Goal: Task Accomplishment & Management: Manage account settings

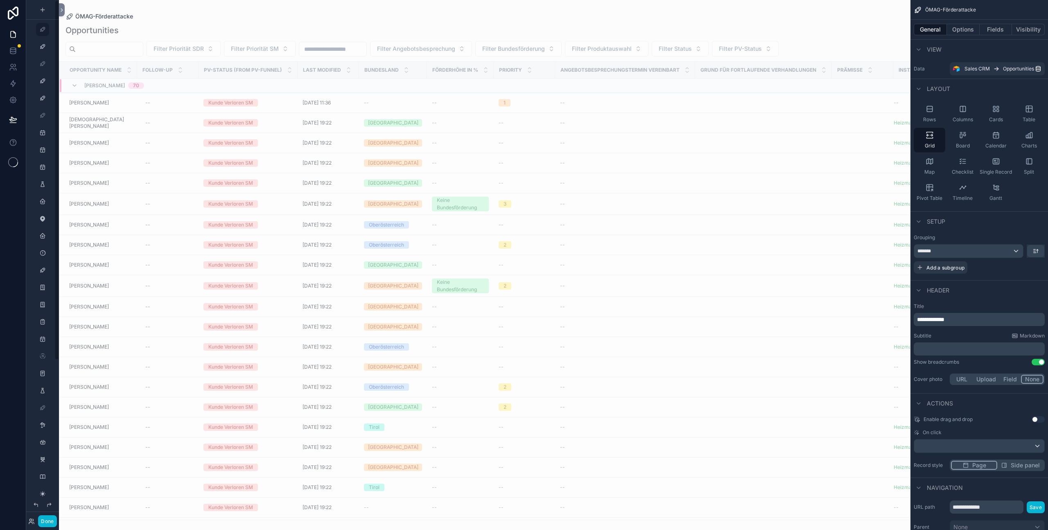
click at [36, 527] on div "Done" at bounding box center [42, 513] width 33 height 33
click at [33, 524] on icon at bounding box center [31, 521] width 7 height 7
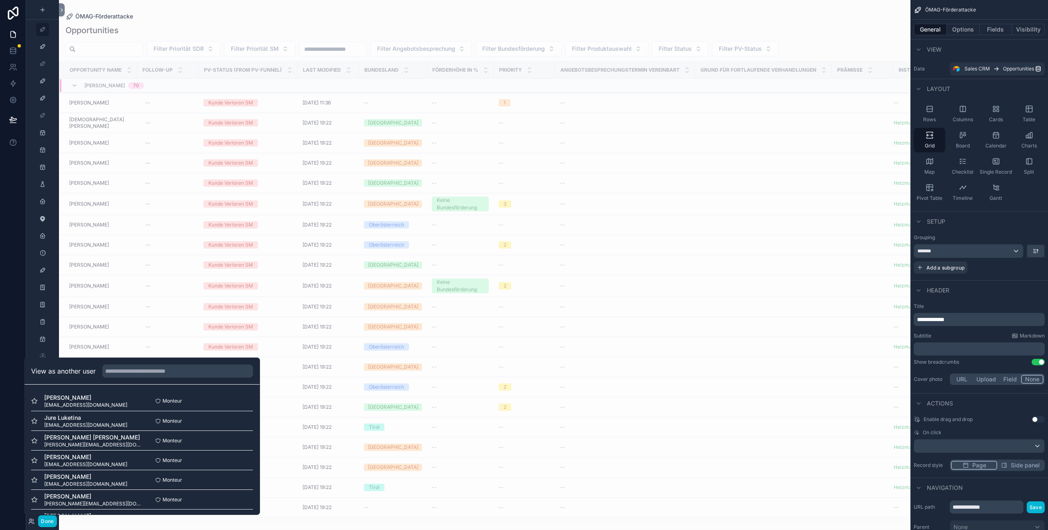
click at [160, 378] on div "View as another user" at bounding box center [142, 371] width 235 height 27
click at [162, 374] on input "text" at bounding box center [177, 370] width 151 height 13
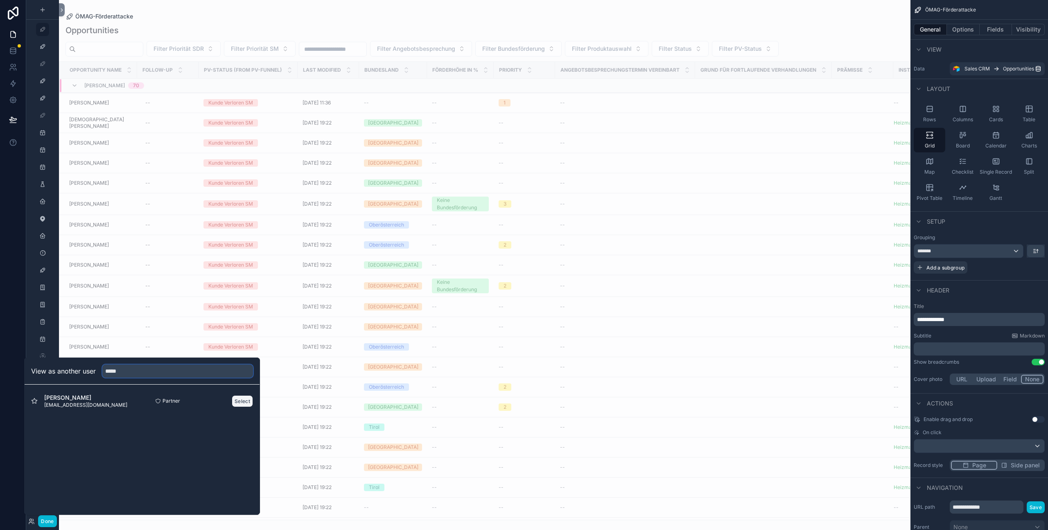
type input "*****"
click at [251, 400] on button "Select" at bounding box center [242, 401] width 21 height 12
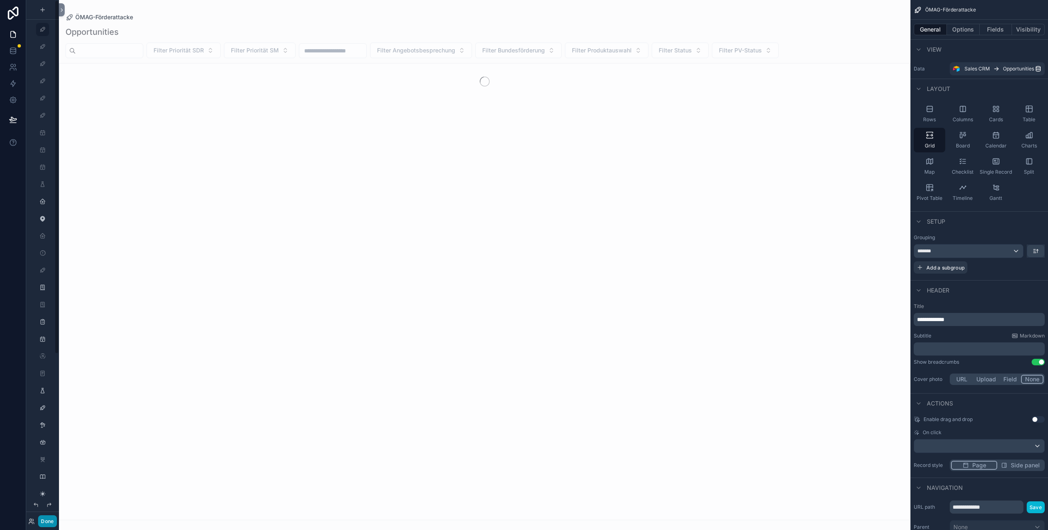
click at [52, 523] on button "Done" at bounding box center [47, 521] width 18 height 12
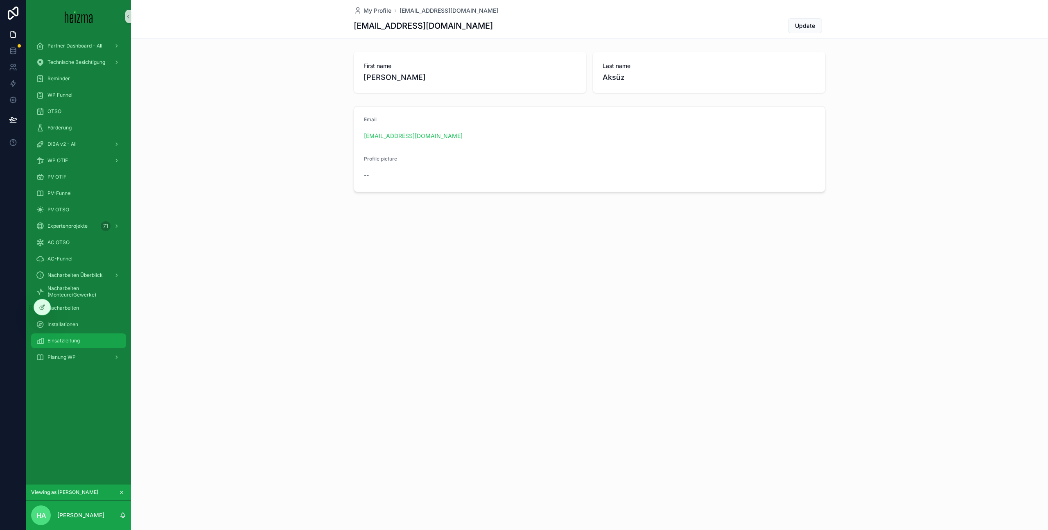
click at [81, 336] on div "Einsatzleitung" at bounding box center [78, 340] width 85 height 13
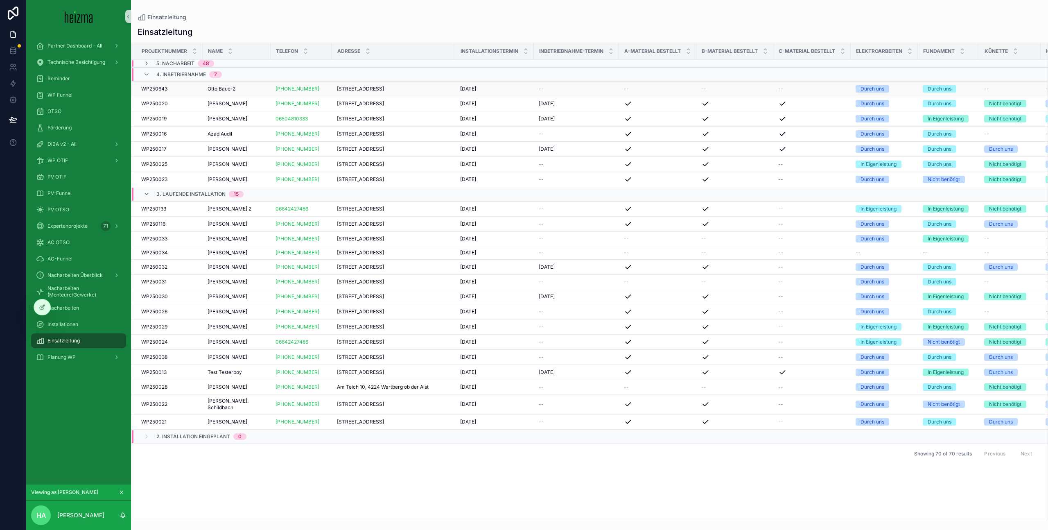
click at [260, 91] on div "Otto Bauer2 Otto Bauer2" at bounding box center [237, 89] width 58 height 7
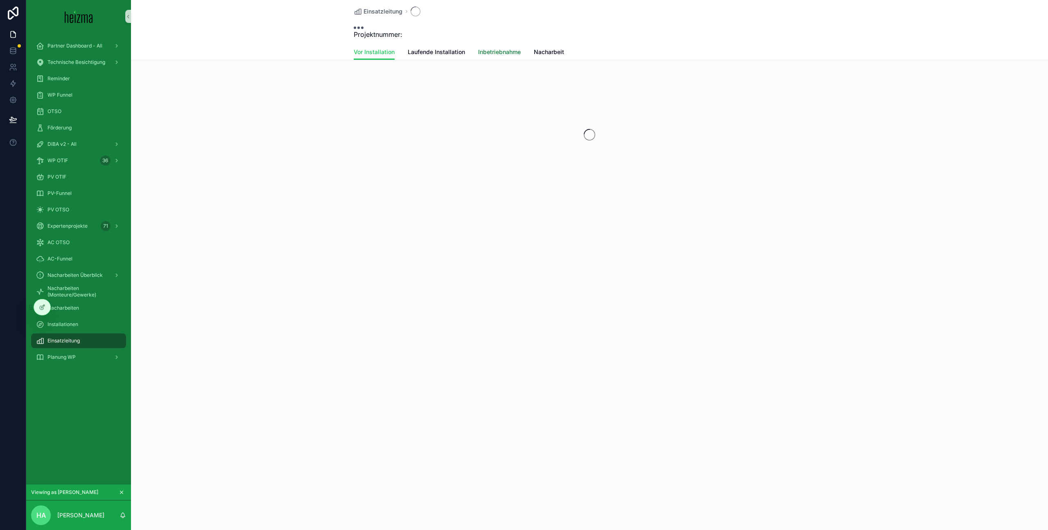
click at [510, 54] on span "Inbetriebnahme" at bounding box center [499, 52] width 43 height 8
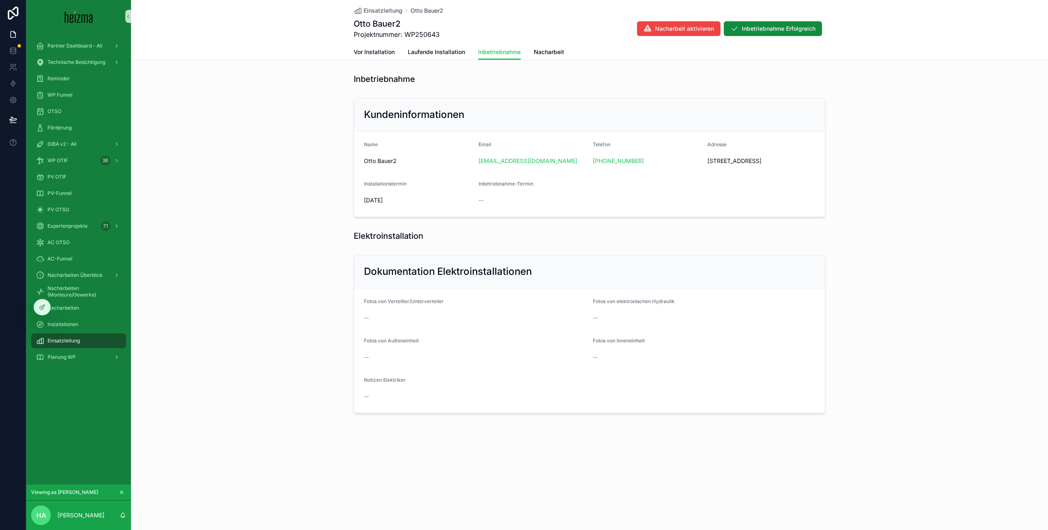
click at [389, 202] on span "28/07/2025" at bounding box center [418, 200] width 108 height 8
click at [500, 203] on div "--" at bounding box center [533, 200] width 108 height 8
click at [479, 201] on span "--" at bounding box center [481, 200] width 5 height 8
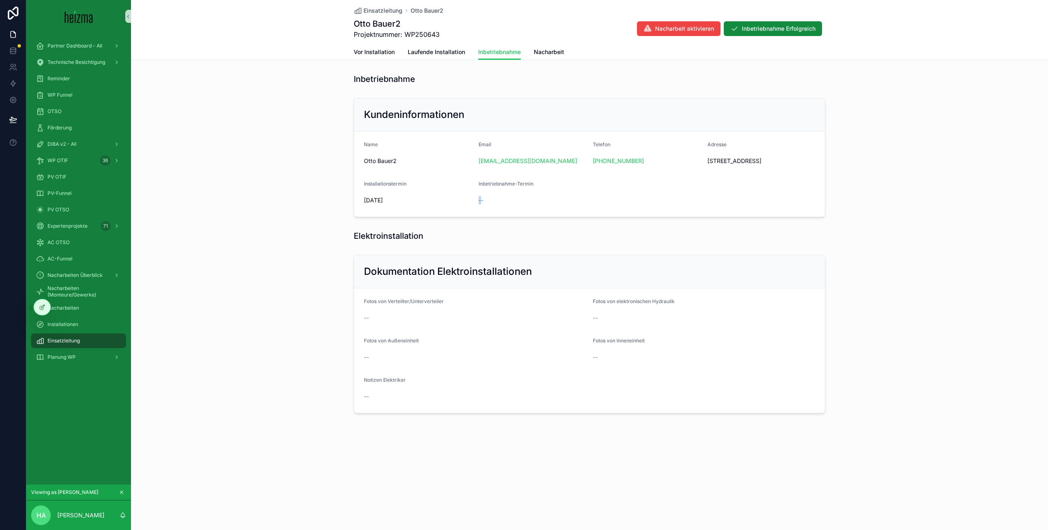
click at [479, 201] on span "--" at bounding box center [481, 200] width 5 height 8
click at [436, 50] on span "Laufende Installation" at bounding box center [436, 52] width 57 height 8
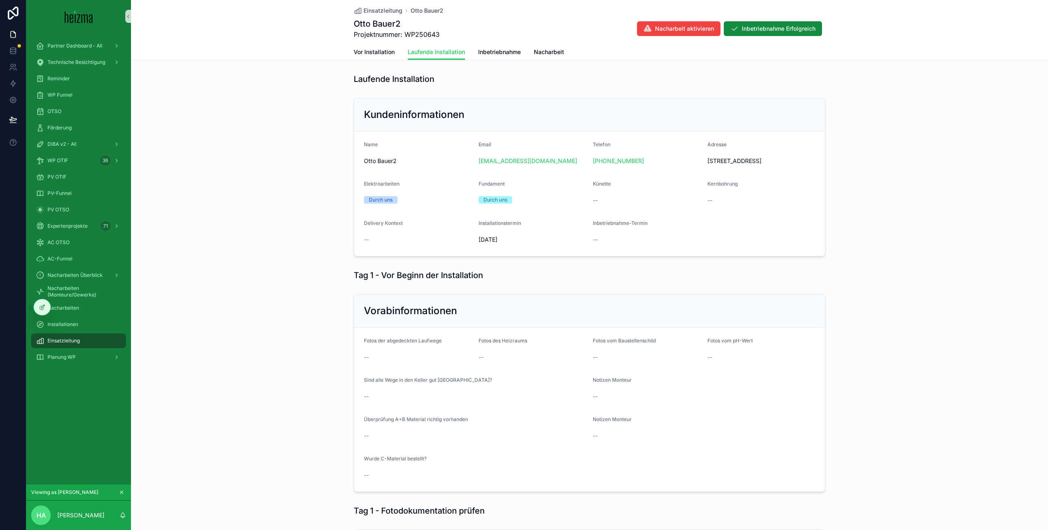
click at [495, 239] on span "28/07/2025" at bounding box center [533, 239] width 108 height 8
drag, startPoint x: 374, startPoint y: 244, endPoint x: 383, endPoint y: 231, distance: 15.2
click at [374, 243] on div "--" at bounding box center [418, 239] width 108 height 13
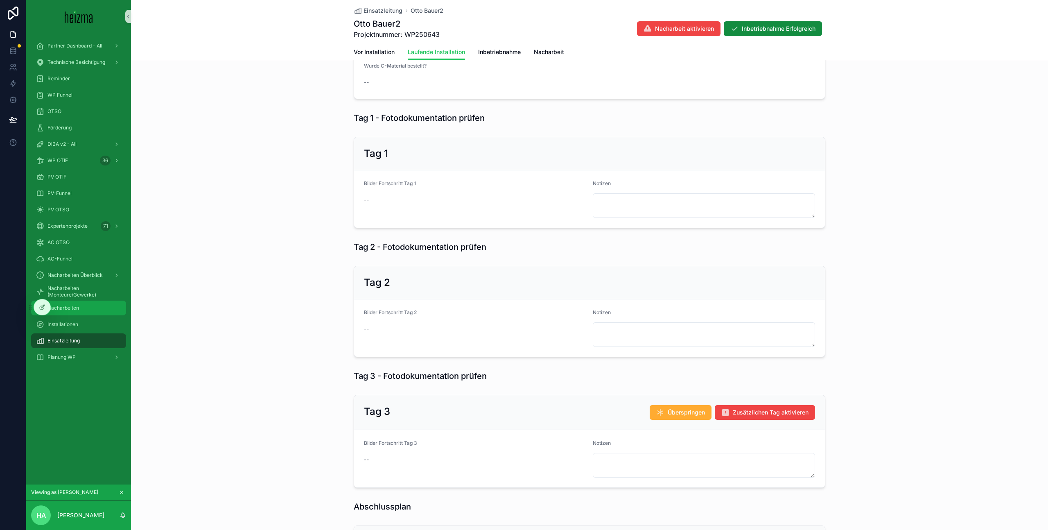
scroll to position [387, 0]
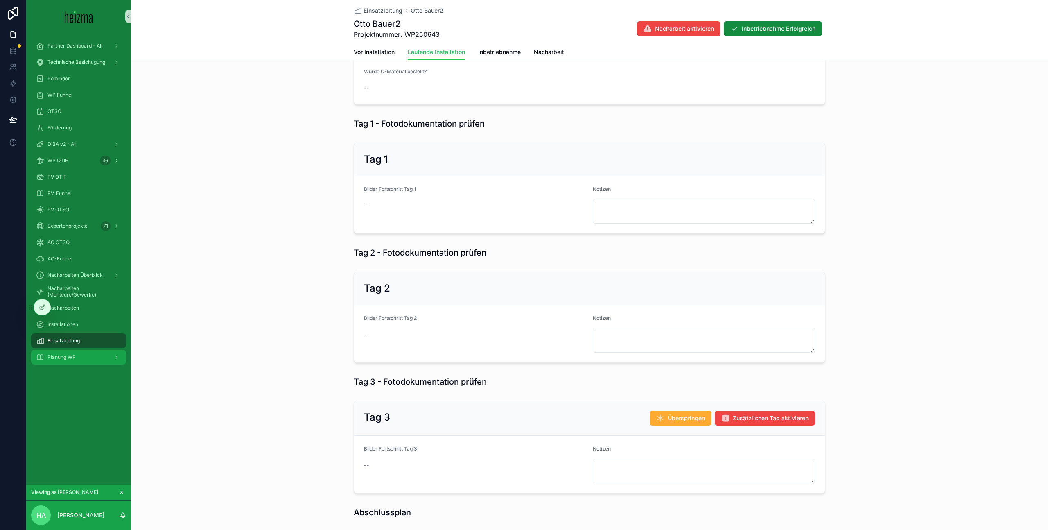
click at [77, 357] on div "Planung WP" at bounding box center [78, 357] width 85 height 13
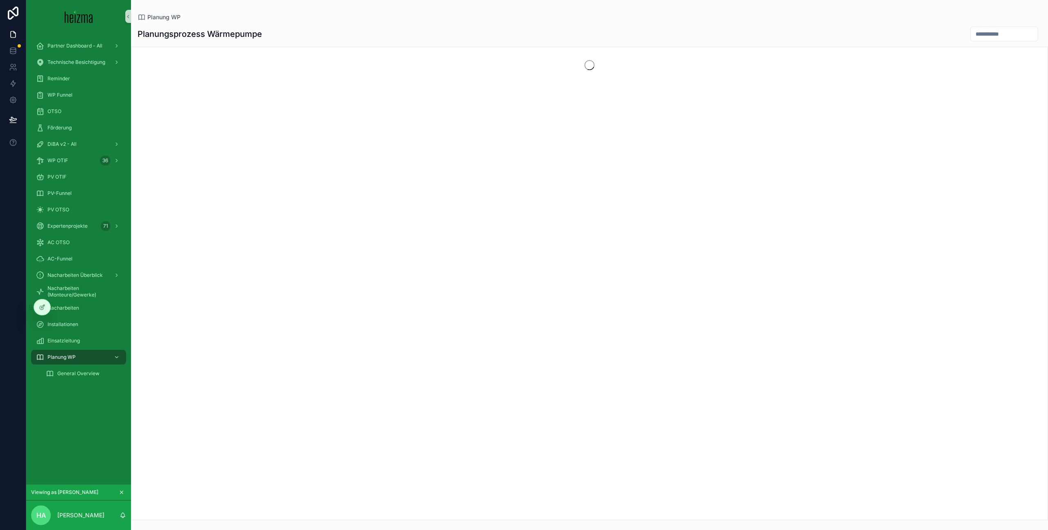
click at [971, 34] on input "scrollable content" at bounding box center [1004, 33] width 67 height 11
type input "******"
click at [71, 379] on div "General Overview" at bounding box center [83, 373] width 75 height 13
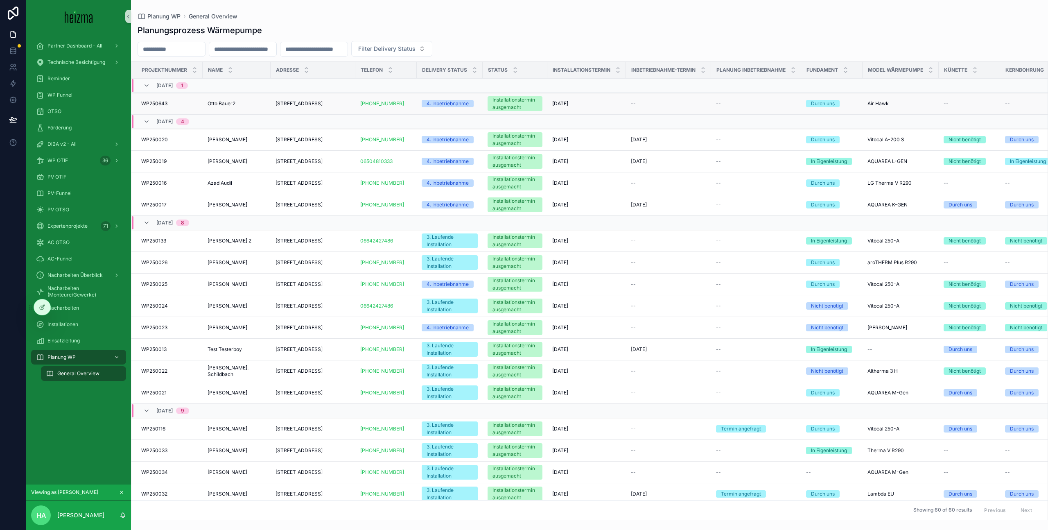
click at [340, 106] on div "1220 Cankarstraße 54 1220 Cankarstraße 54" at bounding box center [313, 103] width 75 height 7
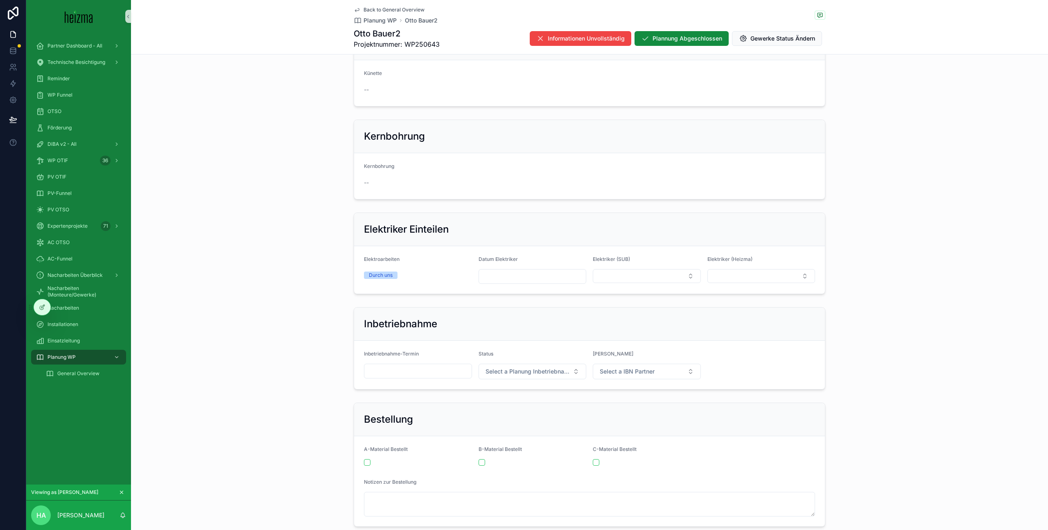
scroll to position [1189, 0]
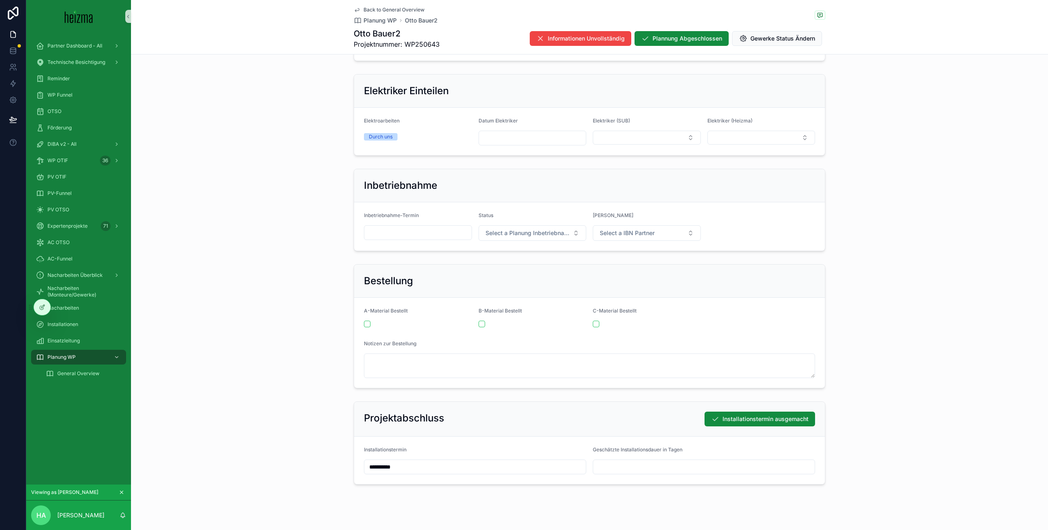
click at [443, 238] on input "scrollable content" at bounding box center [417, 232] width 107 height 11
click at [466, 258] on button "scrollable content" at bounding box center [462, 260] width 15 height 15
click at [402, 346] on button "15" at bounding box center [403, 344] width 15 height 15
type input "**********"
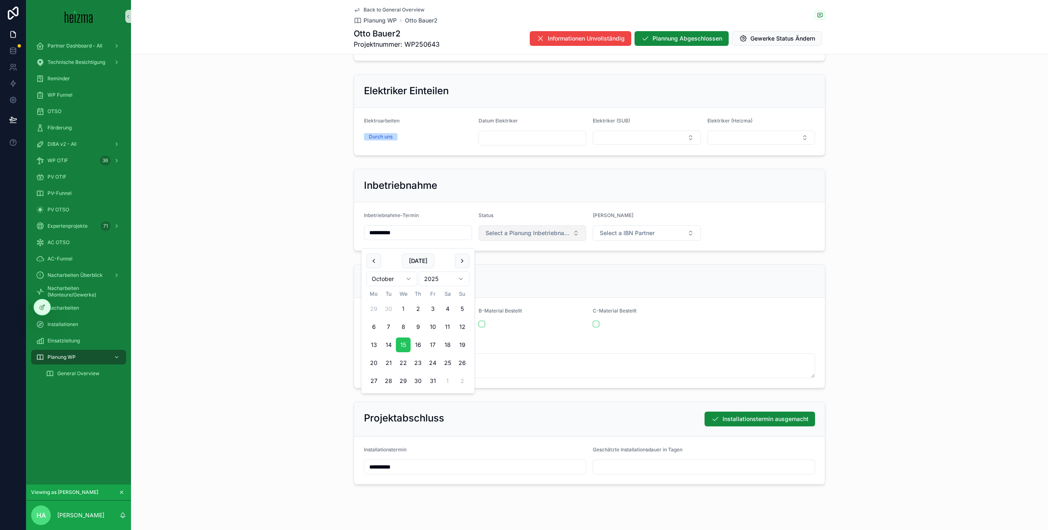
click at [548, 237] on span "Select a Planung Inbetriebnahme" at bounding box center [528, 233] width 84 height 8
click at [537, 302] on div "Termin bestätigt" at bounding box center [533, 298] width 104 height 12
click at [663, 241] on button "Select a IBN Partner" at bounding box center [647, 233] width 108 height 16
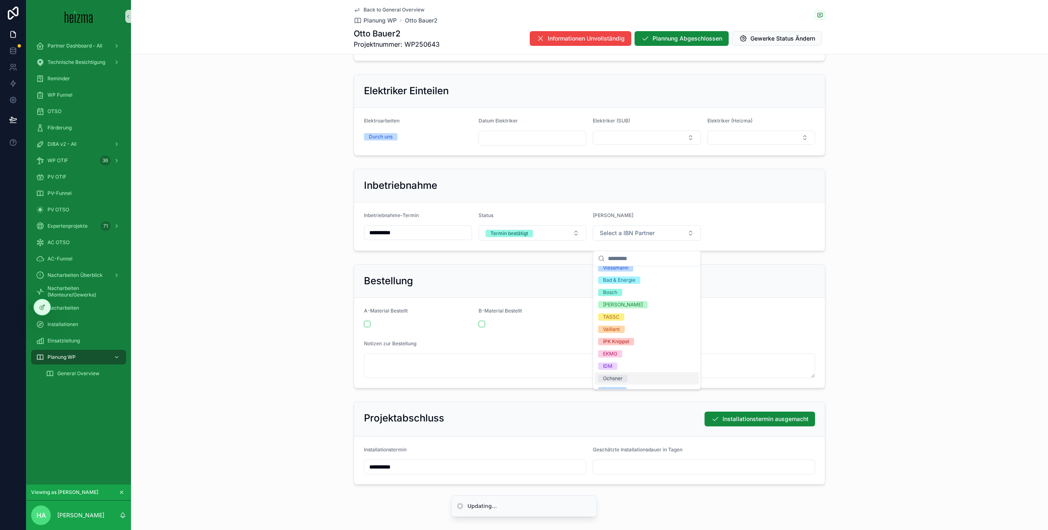
click at [633, 383] on div "Ochsner" at bounding box center [647, 378] width 104 height 12
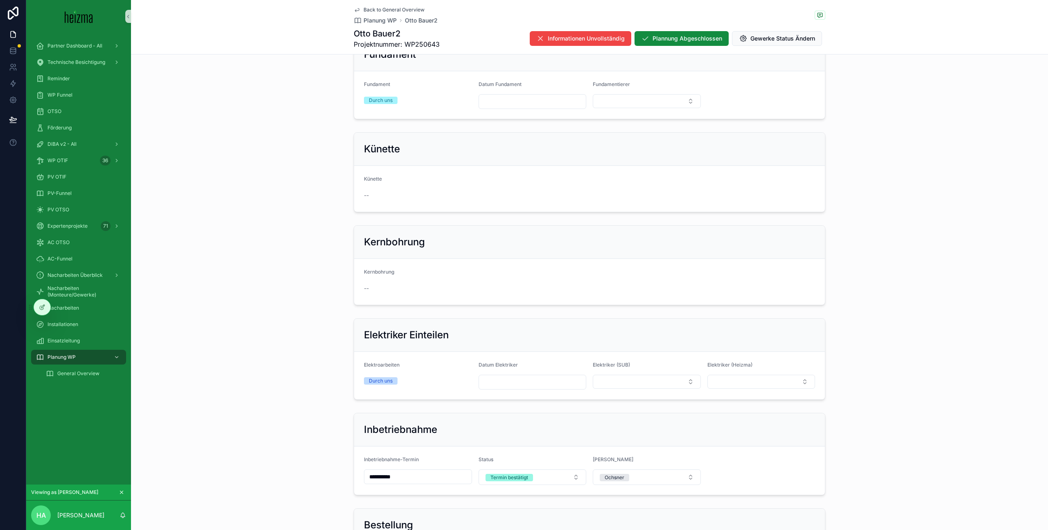
scroll to position [1207, 0]
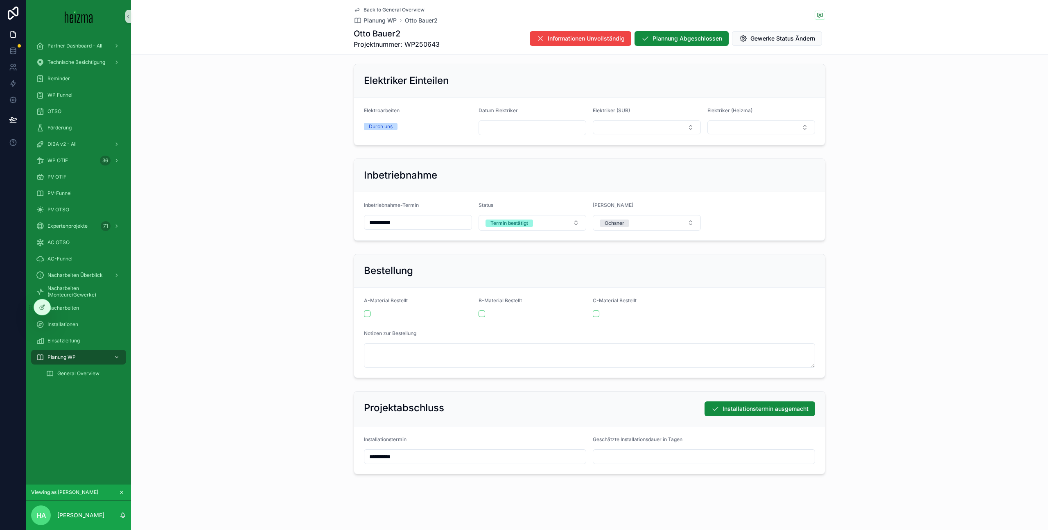
click at [262, 324] on div "Bestellung A-Material Bestellt B-Material Bestellt C-Material Bestellt Notizen …" at bounding box center [589, 316] width 917 height 131
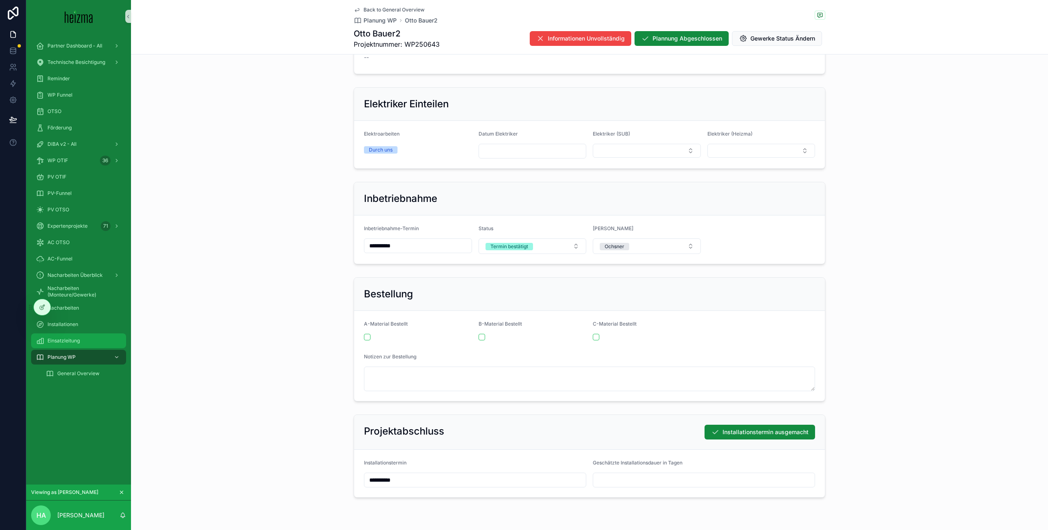
click at [87, 338] on div "Einsatzleitung" at bounding box center [78, 340] width 85 height 13
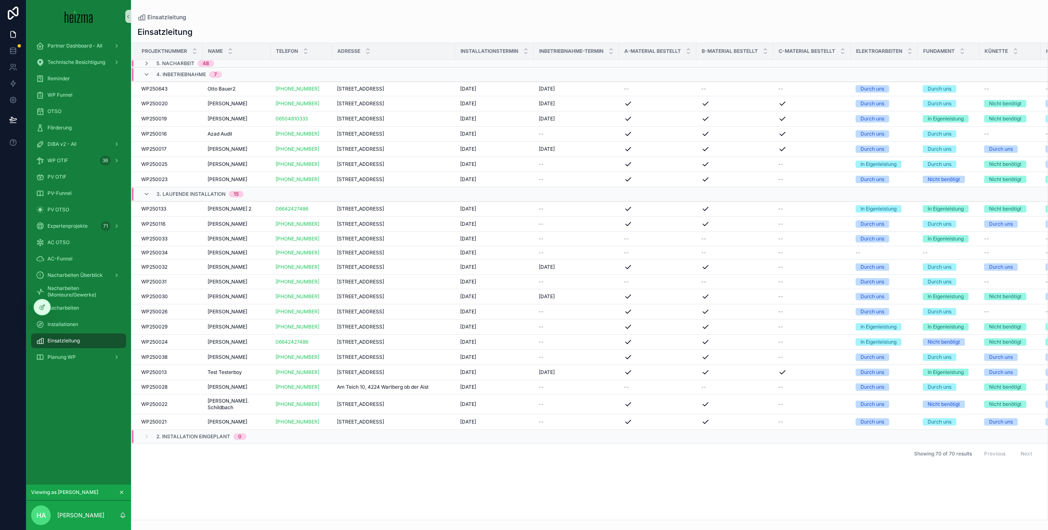
click at [260, 66] on div "5. Nacharbeit 48" at bounding box center [232, 63] width 200 height 7
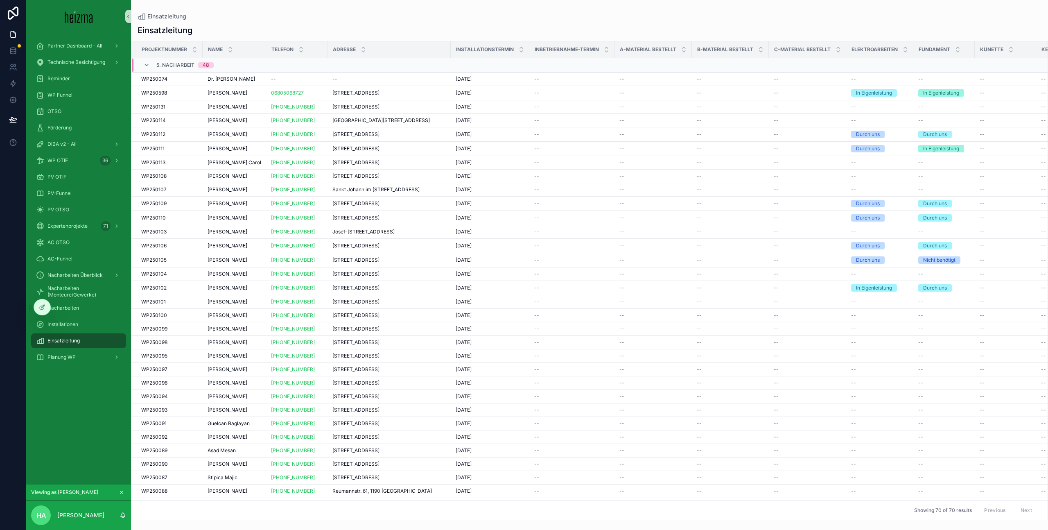
click at [174, 64] on span "5. Nacharbeit" at bounding box center [175, 65] width 38 height 7
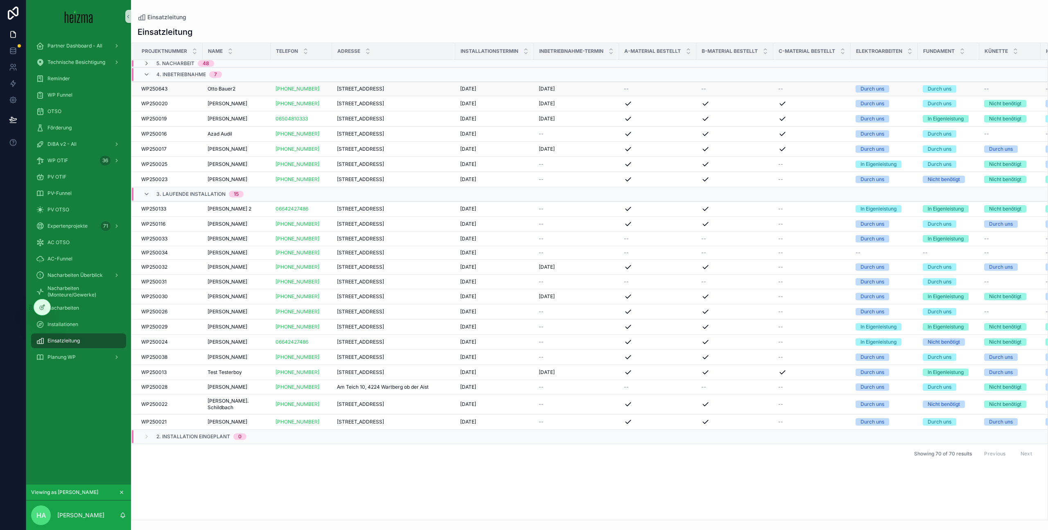
click at [201, 87] on td "WP250643 WP250643" at bounding box center [166, 89] width 71 height 14
click at [228, 89] on span "Otto Bauer2" at bounding box center [222, 89] width 28 height 7
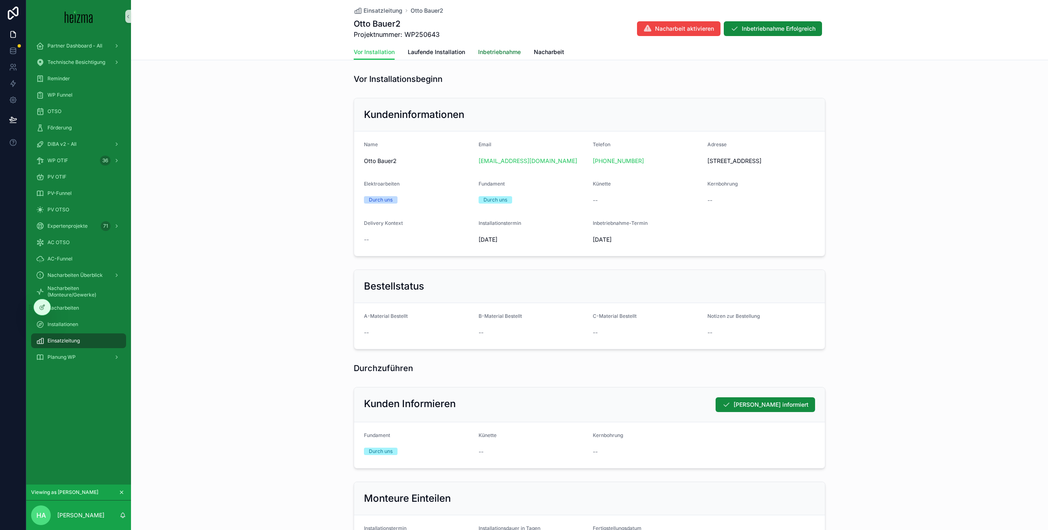
click at [506, 53] on span "Inbetriebnahme" at bounding box center [499, 52] width 43 height 8
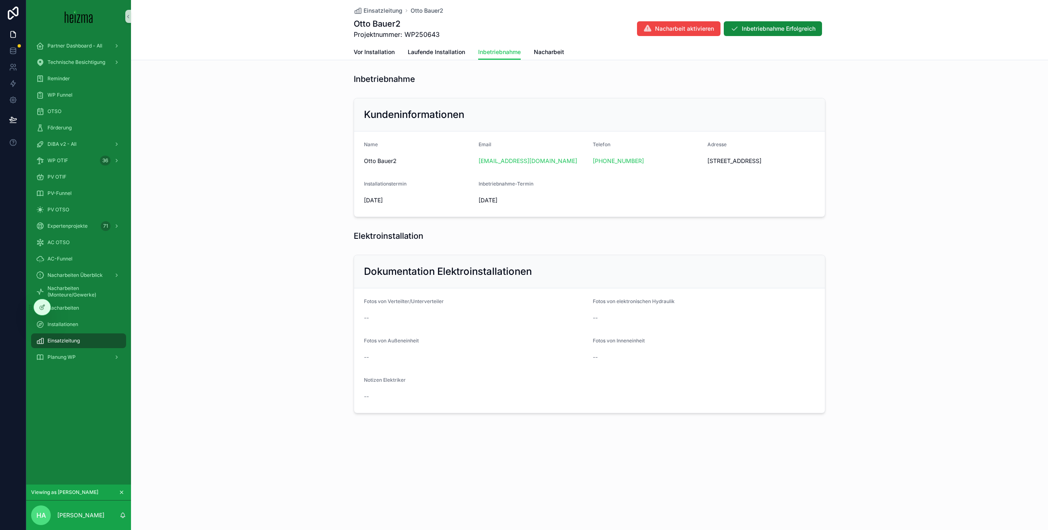
click at [897, 124] on div "Kundeninformationen Name Otto Bauer2 Email otti007@me.com Telefon +43 699 14087…" at bounding box center [589, 158] width 917 height 126
click at [277, 95] on div "Kundeninformationen Name Otto Bauer2 Email otti007@me.com Telefon +43 699 14087…" at bounding box center [589, 158] width 917 height 126
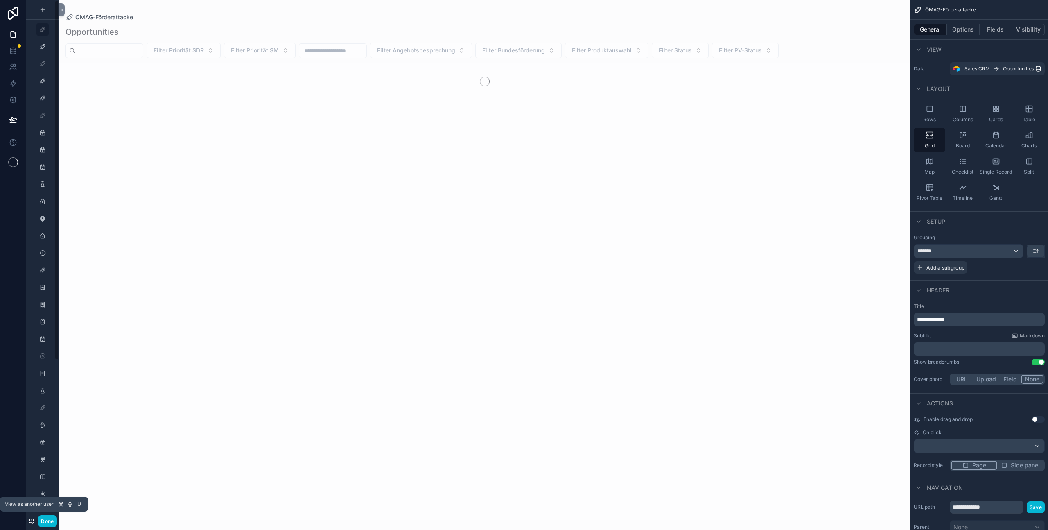
click at [32, 522] on icon at bounding box center [31, 521] width 7 height 7
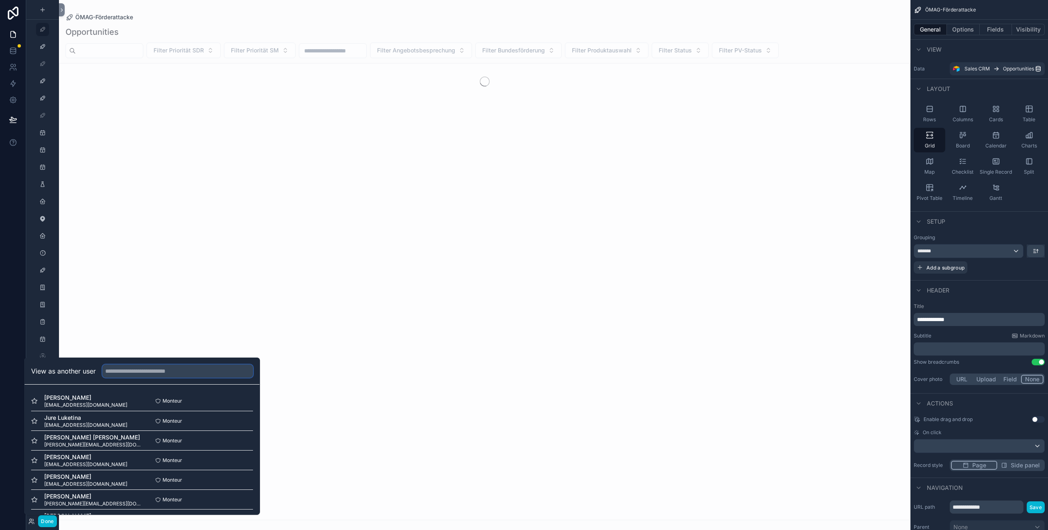
click at [140, 374] on input "text" at bounding box center [177, 370] width 151 height 13
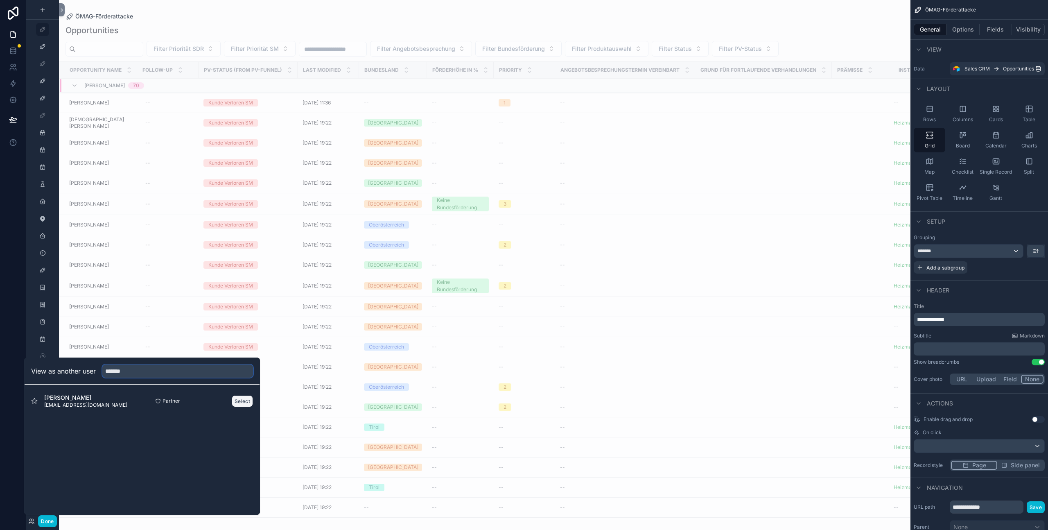
type input "*******"
click at [244, 400] on button "Select" at bounding box center [242, 401] width 21 height 12
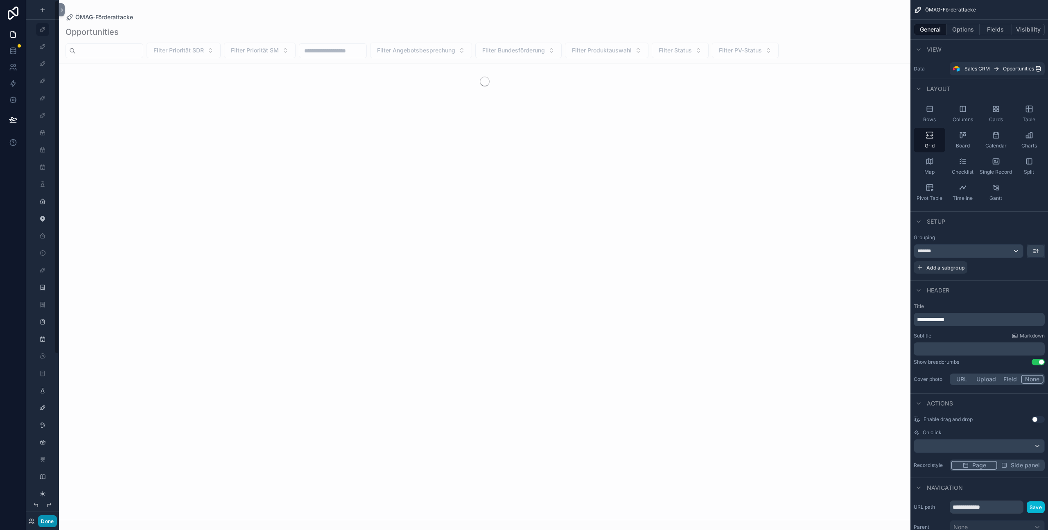
drag, startPoint x: 52, startPoint y: 524, endPoint x: 70, endPoint y: 509, distance: 23.3
click at [52, 524] on button "Done" at bounding box center [47, 521] width 18 height 12
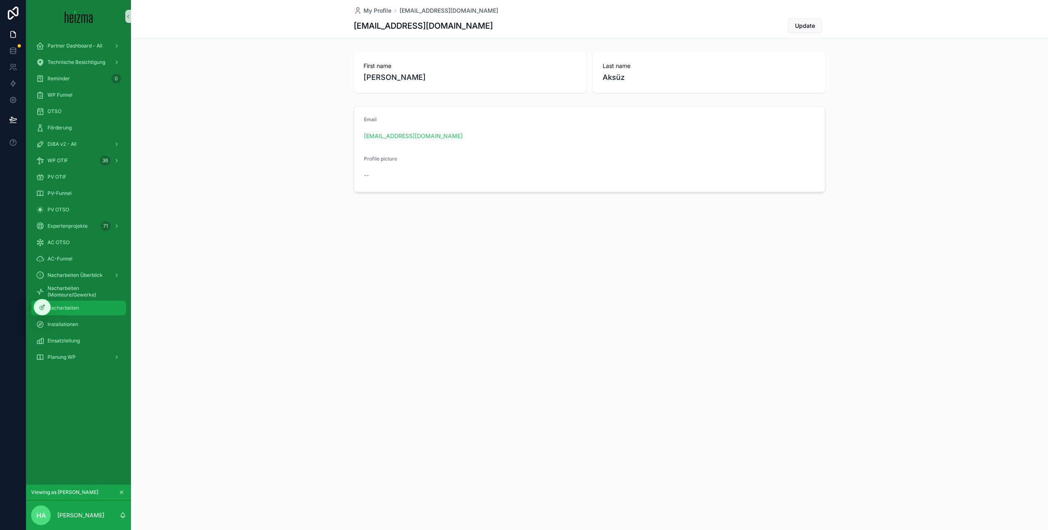
click at [90, 307] on div "Nacharbeiten" at bounding box center [78, 307] width 85 height 13
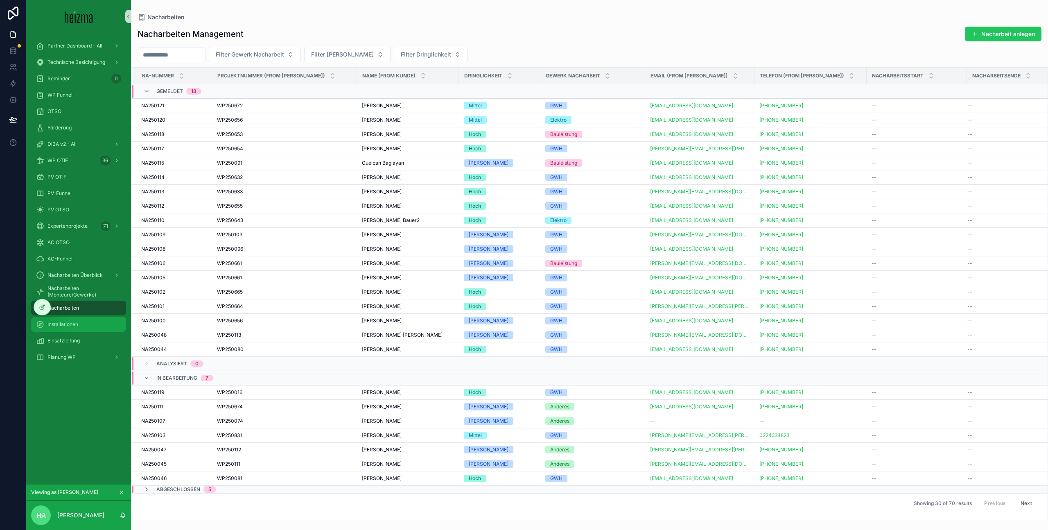
click at [90, 327] on div "Installationen" at bounding box center [78, 324] width 85 height 13
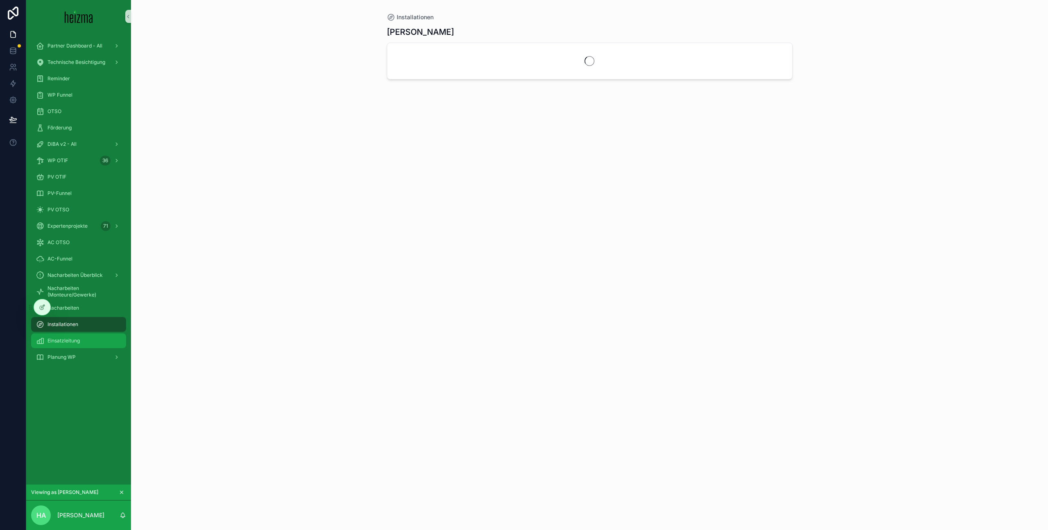
click at [86, 340] on div "Einsatzleitung" at bounding box center [78, 340] width 85 height 13
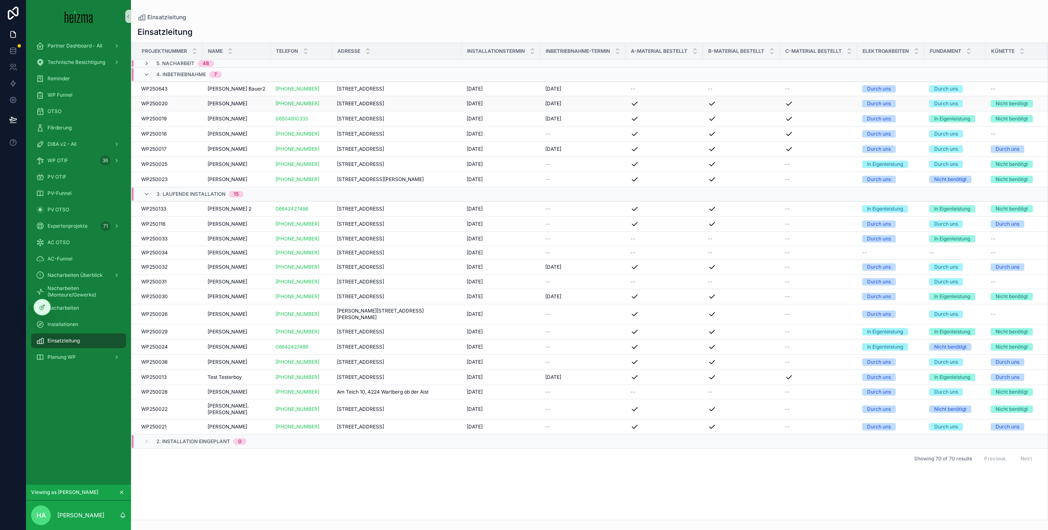
click at [235, 102] on span "Werner Steininger" at bounding box center [228, 103] width 40 height 7
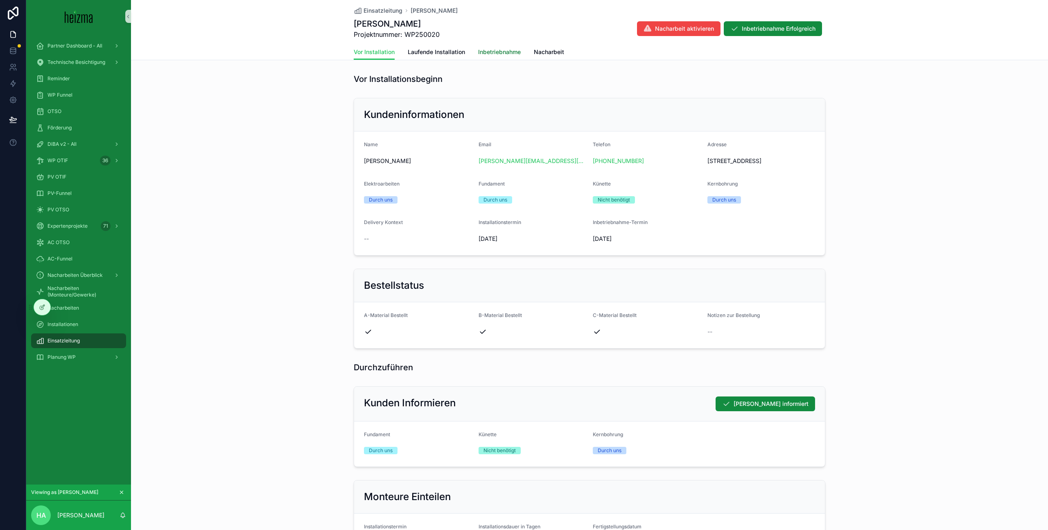
click at [512, 56] on span "Inbetriebnahme" at bounding box center [499, 52] width 43 height 8
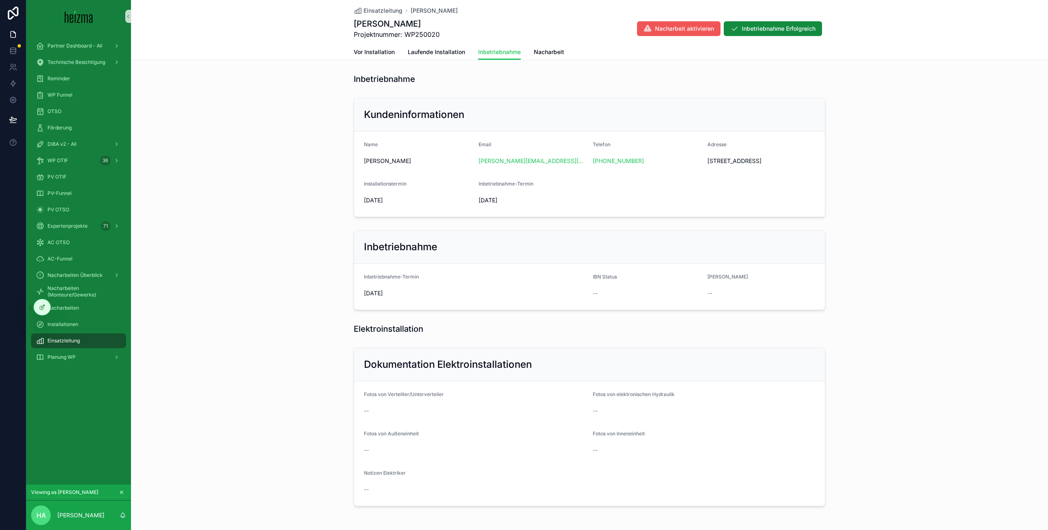
click at [678, 31] on span "Nacharbeit aktivieren" at bounding box center [684, 29] width 59 height 8
click at [550, 49] on span "Nacharbeit" at bounding box center [549, 52] width 30 height 8
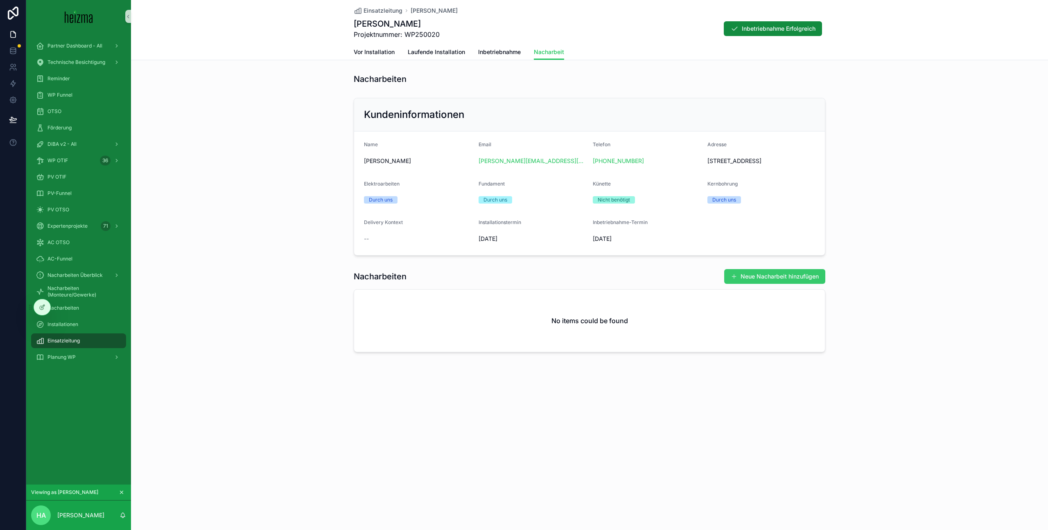
click at [767, 284] on button "Neue Nacharbeit hinzufügen" at bounding box center [774, 276] width 101 height 15
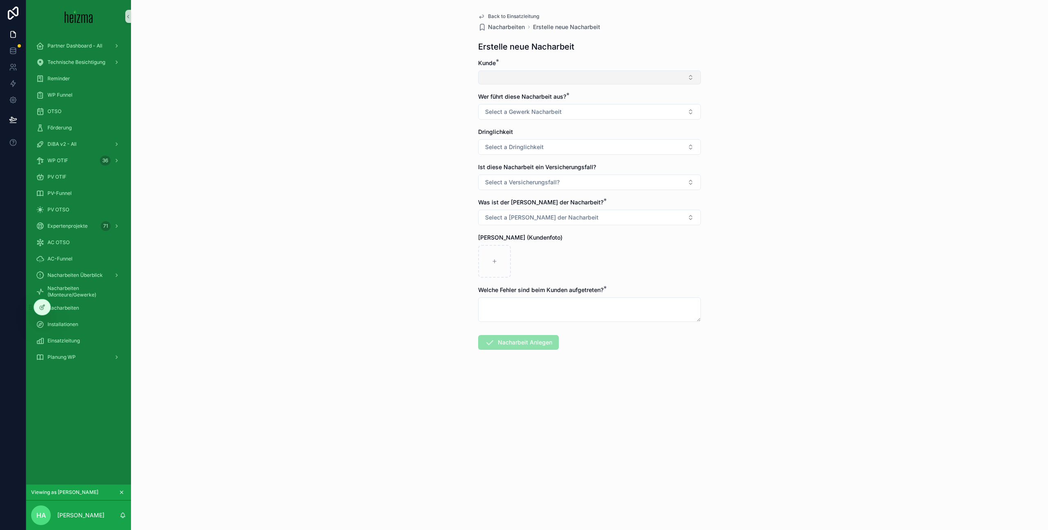
click at [605, 82] on button "Select Button" at bounding box center [589, 77] width 223 height 14
type input "******"
click at [597, 110] on button "Select a Gewerk Nacharbeit" at bounding box center [589, 114] width 223 height 16
click at [572, 147] on div "GWH" at bounding box center [589, 146] width 219 height 12
click at [532, 149] on span "Select a Dringlichkeit" at bounding box center [514, 149] width 59 height 8
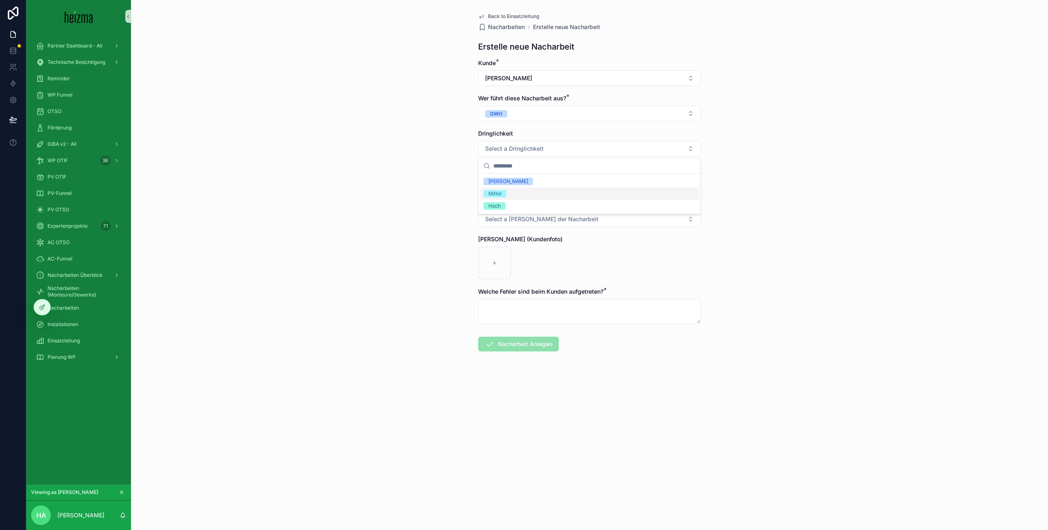
click at [529, 194] on div "Mittel" at bounding box center [589, 194] width 219 height 12
click at [542, 186] on span "Select a Versicherungsfall?" at bounding box center [522, 184] width 75 height 8
click at [525, 231] on div "Nein" at bounding box center [589, 229] width 219 height 12
click at [554, 219] on span "Select a Grund der Nacharbeit" at bounding box center [541, 219] width 113 height 8
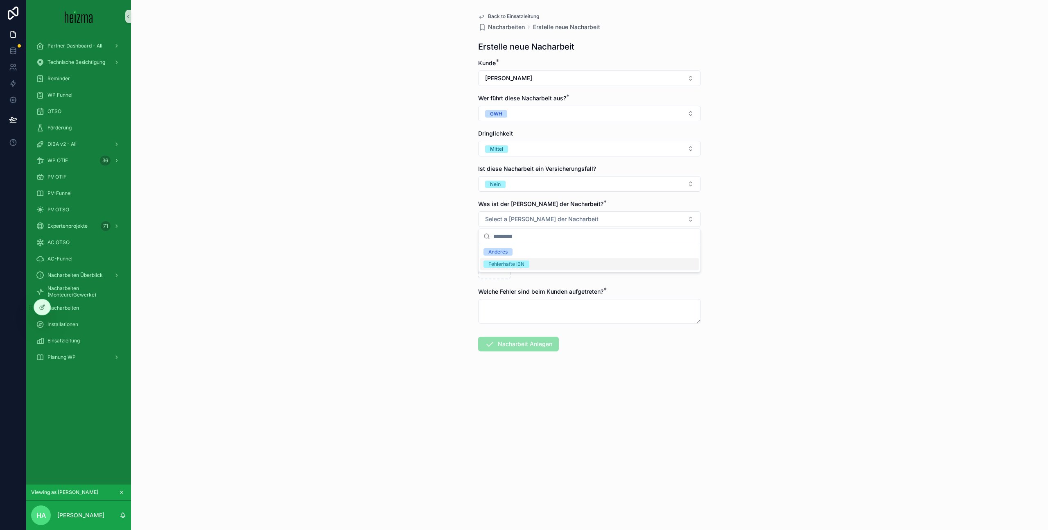
click at [554, 265] on div "Fehlerhafte IBN" at bounding box center [589, 264] width 219 height 12
click at [498, 269] on div "scrollable content" at bounding box center [494, 263] width 33 height 33
type input "**********"
drag, startPoint x: 496, startPoint y: 254, endPoint x: 495, endPoint y: 261, distance: 7.4
click at [496, 254] on icon "scrollable content" at bounding box center [496, 253] width 7 height 7
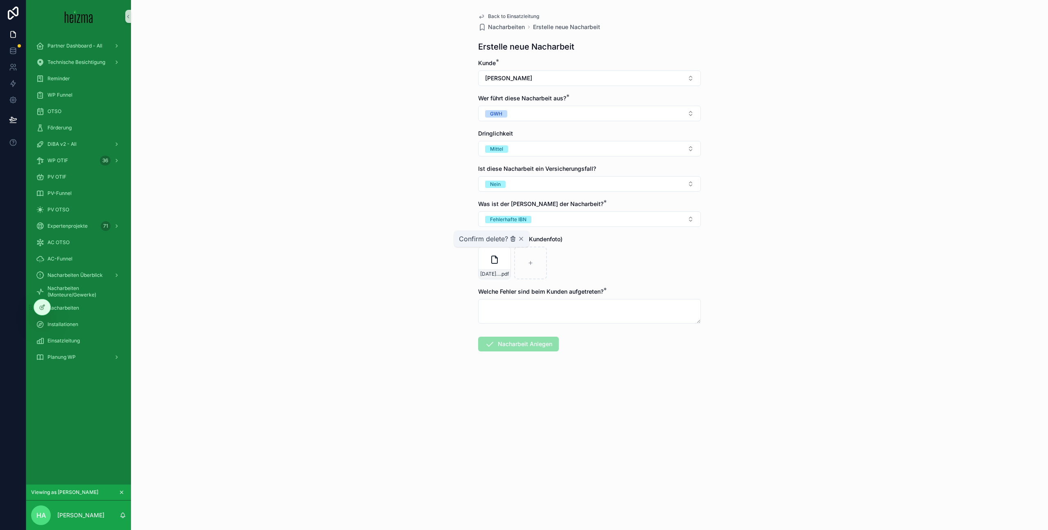
click at [513, 240] on icon "scrollable content" at bounding box center [513, 238] width 7 height 7
click at [495, 266] on div "scrollable content" at bounding box center [494, 263] width 33 height 33
type input "**********"
click at [605, 301] on textarea "scrollable content" at bounding box center [589, 311] width 223 height 25
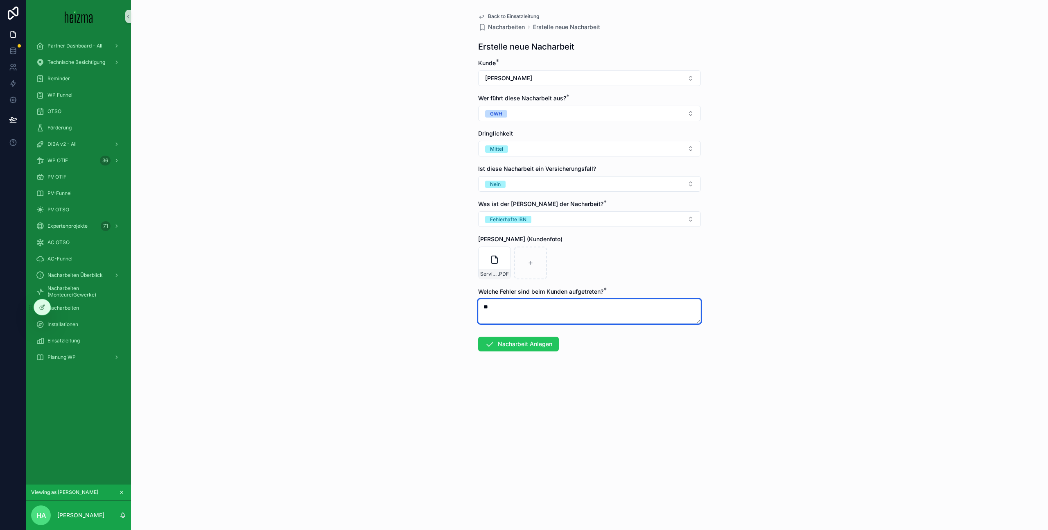
type textarea "*"
type textarea "**********"
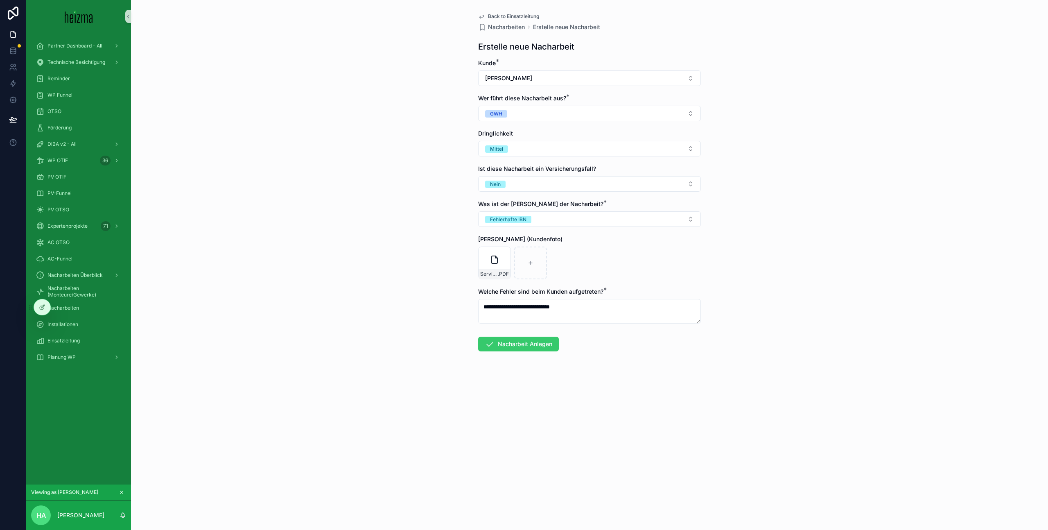
drag, startPoint x: 519, startPoint y: 346, endPoint x: 379, endPoint y: 304, distance: 146.5
click at [518, 345] on button "Nacharbeit Anlegen" at bounding box center [518, 344] width 81 height 15
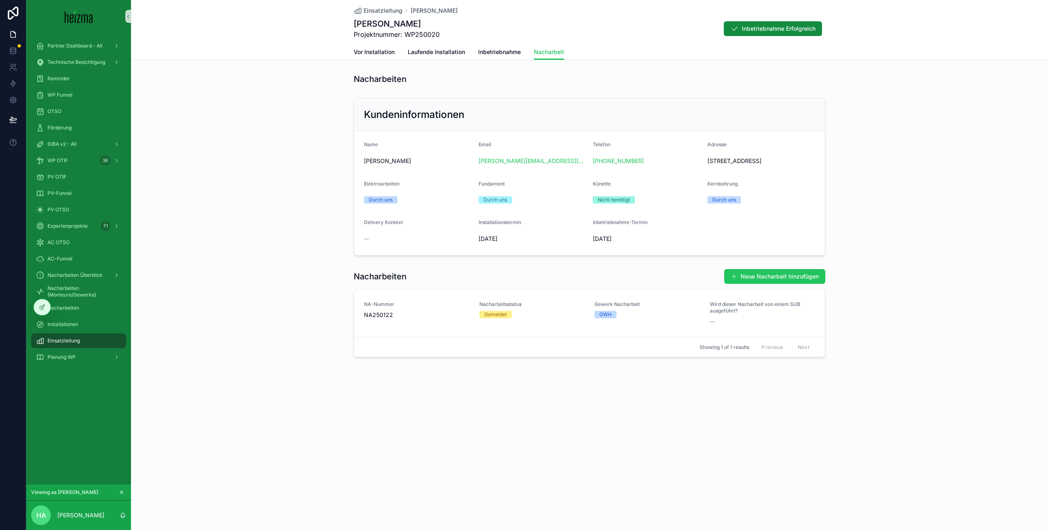
click at [276, 259] on div "Kundeninformationen Name Werner Steininger Email steininger.werner1@gmail.com T…" at bounding box center [589, 177] width 917 height 164
click at [497, 54] on span "Inbetriebnahme" at bounding box center [499, 52] width 43 height 8
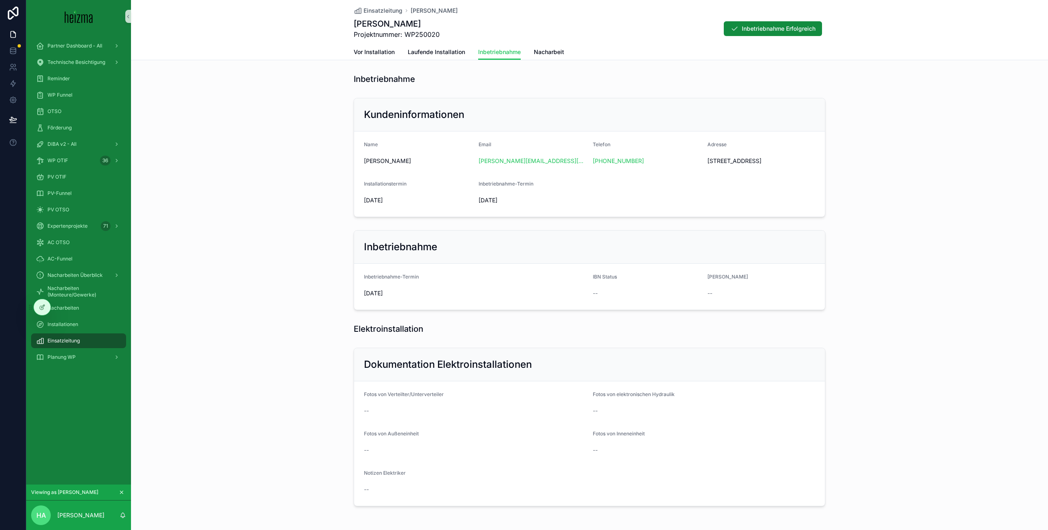
click at [72, 340] on span "Einsatzleitung" at bounding box center [63, 340] width 32 height 7
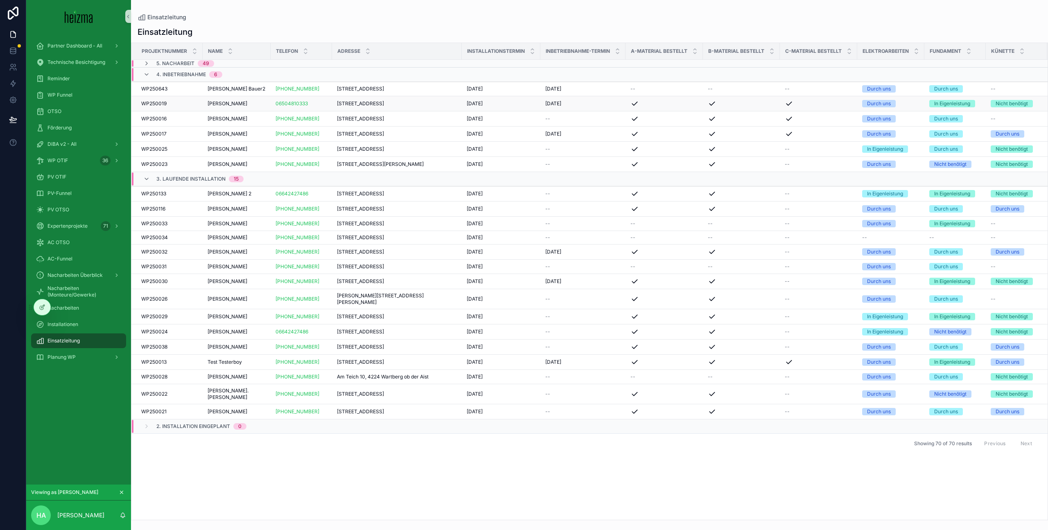
click at [262, 111] on td "Walter Vanicek Walter Vanicek" at bounding box center [237, 103] width 68 height 15
click at [228, 107] on span "Walter Vanicek" at bounding box center [228, 103] width 40 height 7
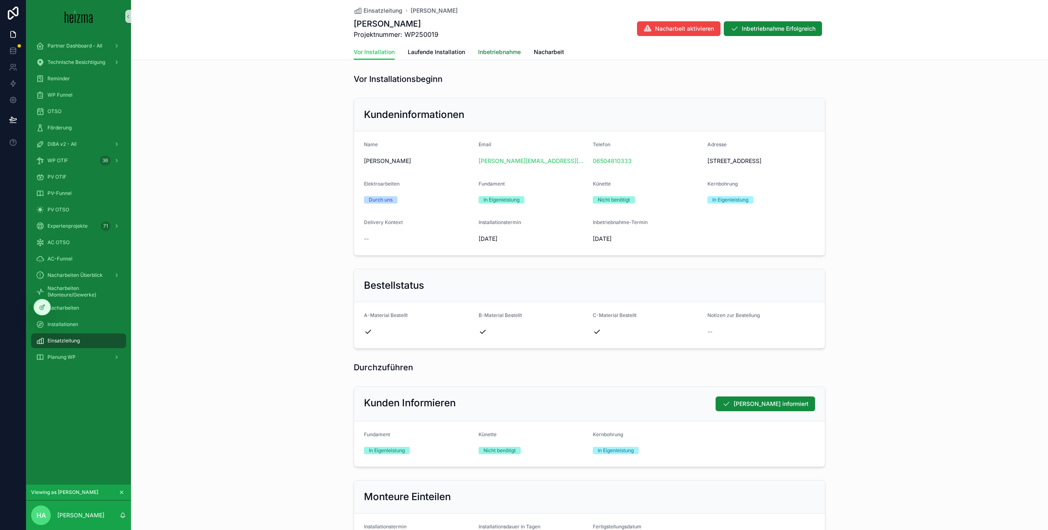
click at [509, 53] on span "Inbetriebnahme" at bounding box center [499, 52] width 43 height 8
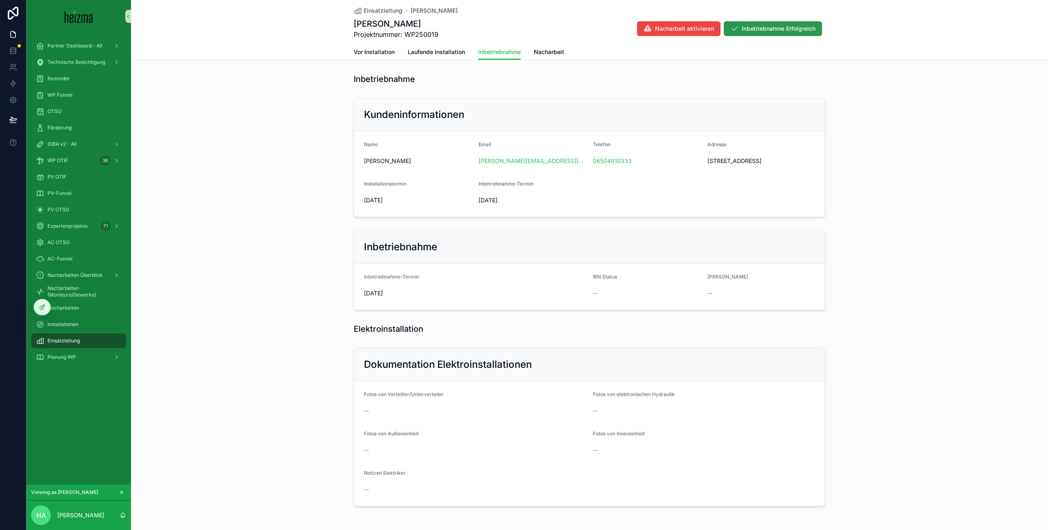
click at [787, 30] on span "Inbetriebnahme Erfolgreich" at bounding box center [779, 29] width 74 height 8
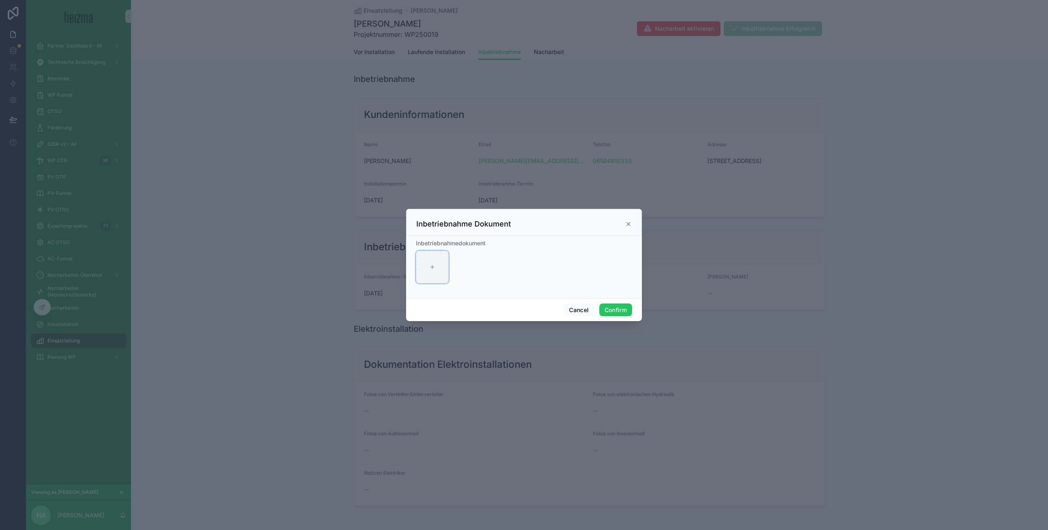
click at [434, 272] on div at bounding box center [432, 267] width 33 height 33
type input "**********"
click at [608, 310] on button "Confirm" at bounding box center [615, 309] width 33 height 13
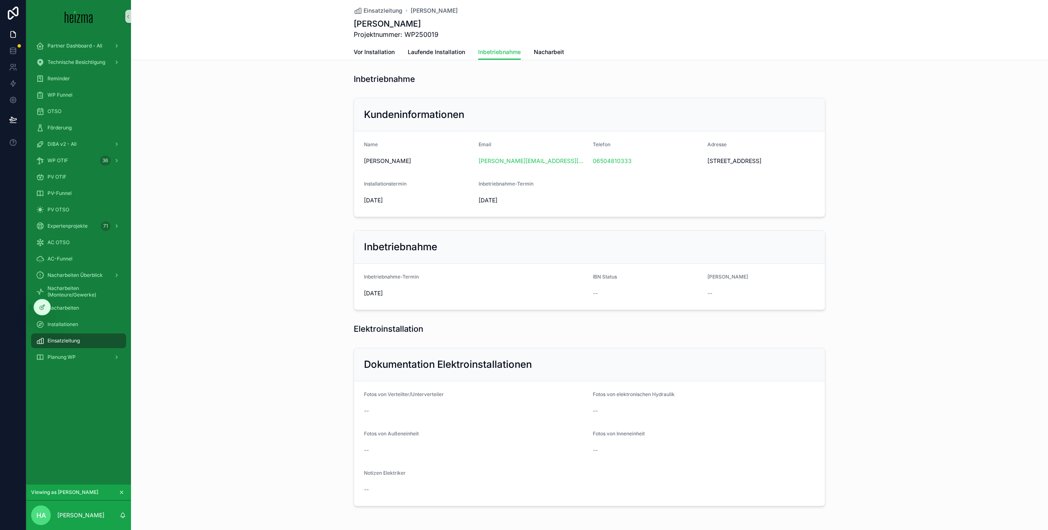
click at [85, 342] on div "Einsatzleitung" at bounding box center [78, 340] width 85 height 13
